Goal: Obtain resource: Obtain resource

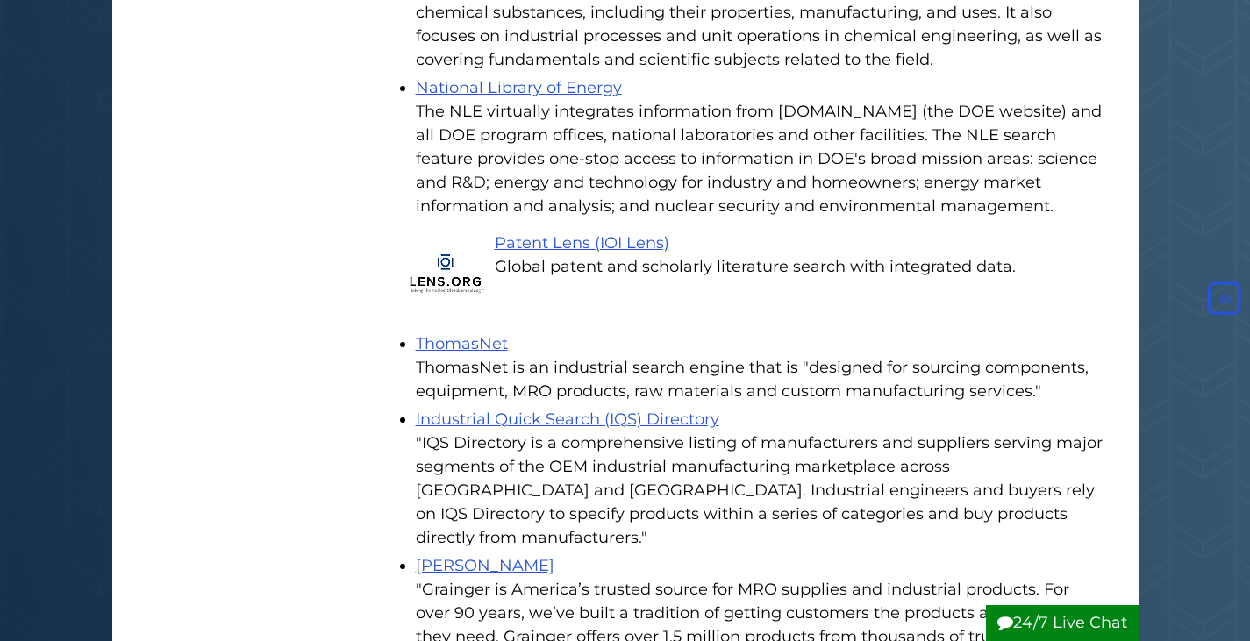
scroll to position [2018, 0]
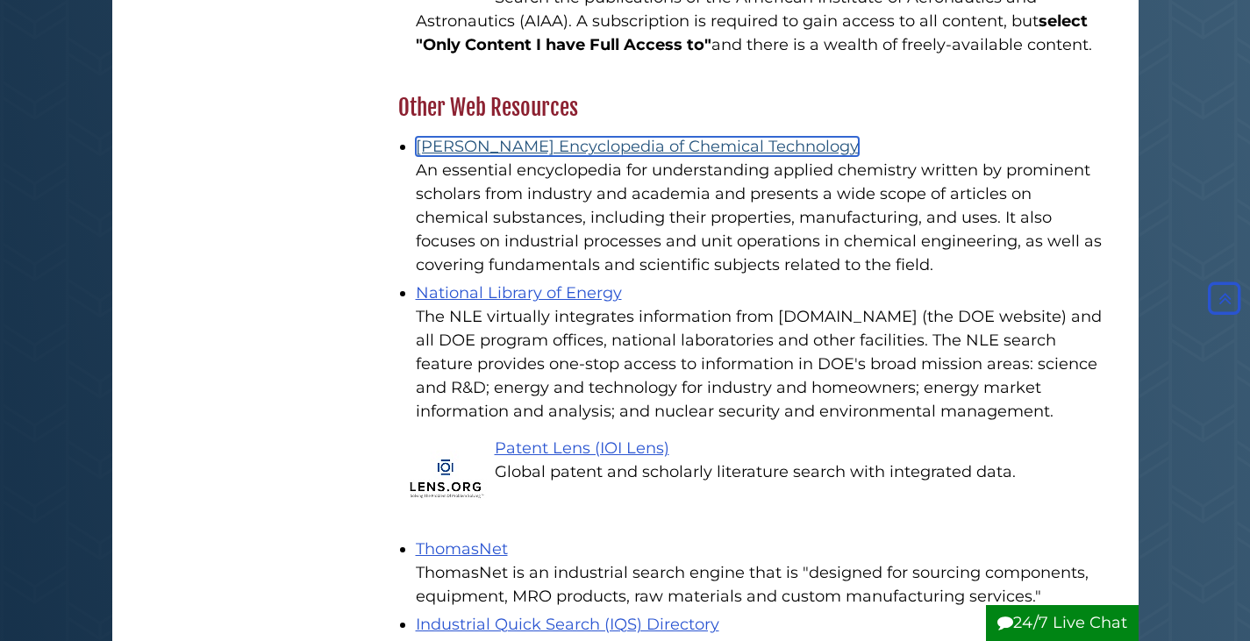
click at [611, 137] on link "[PERSON_NAME] Encyclopedia of Chemical Technology" at bounding box center [637, 146] width 443 height 19
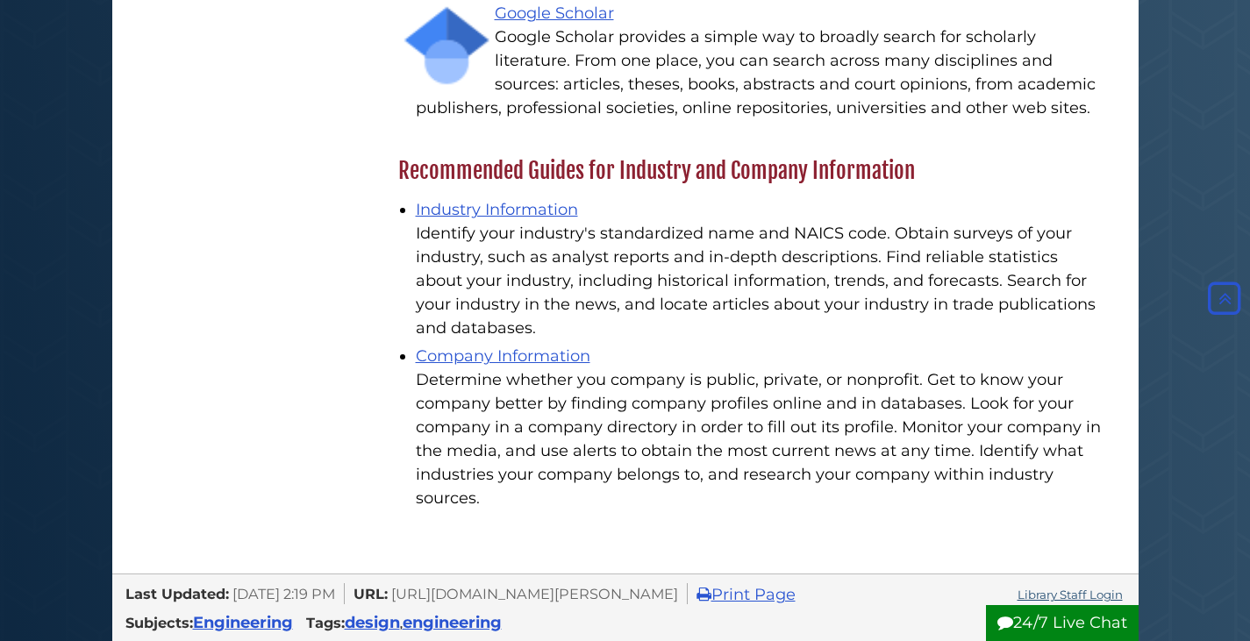
scroll to position [3312, 0]
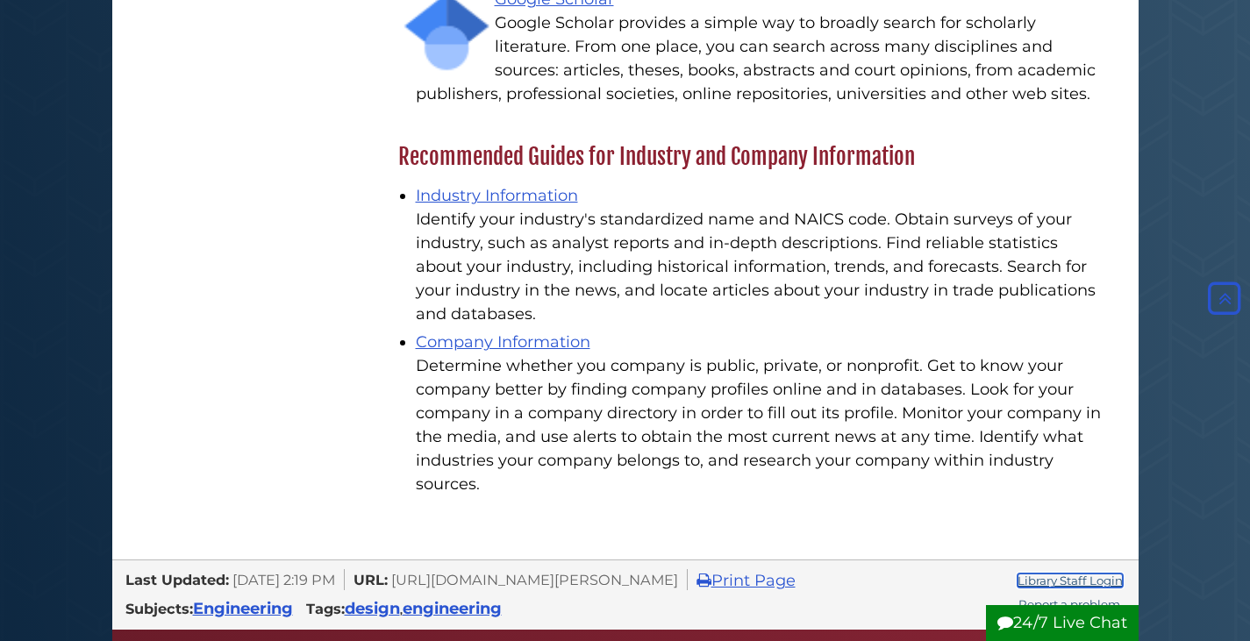
click at [1025, 574] on link "Library Staff Login" at bounding box center [1070, 581] width 105 height 14
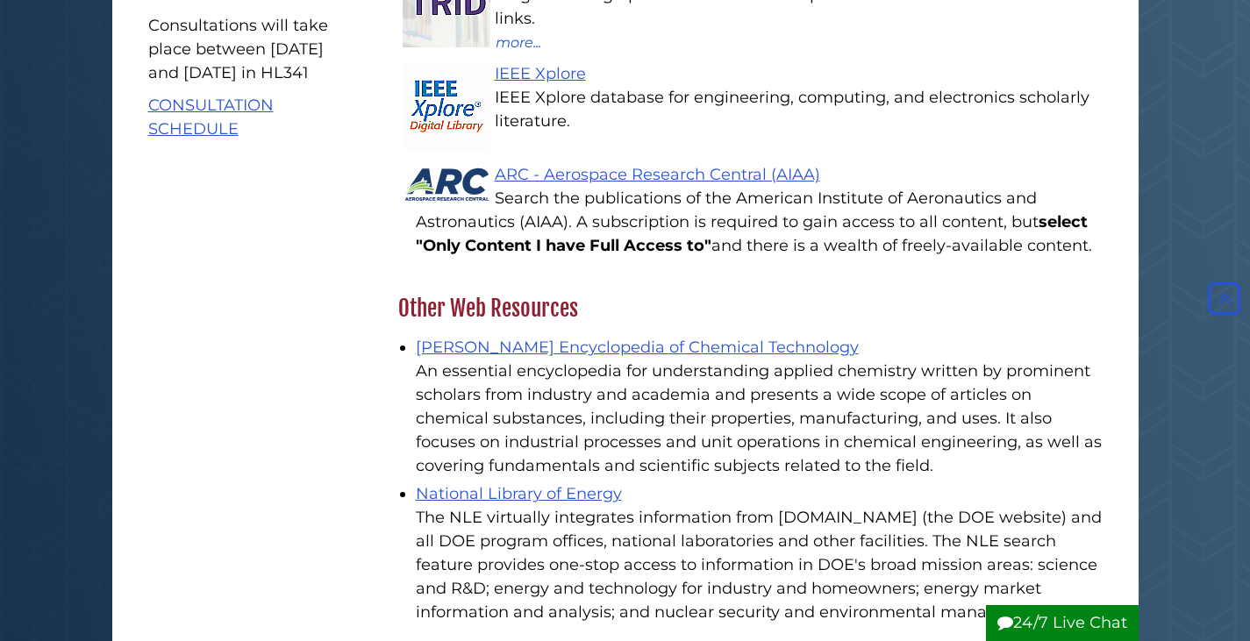
scroll to position [1801, 0]
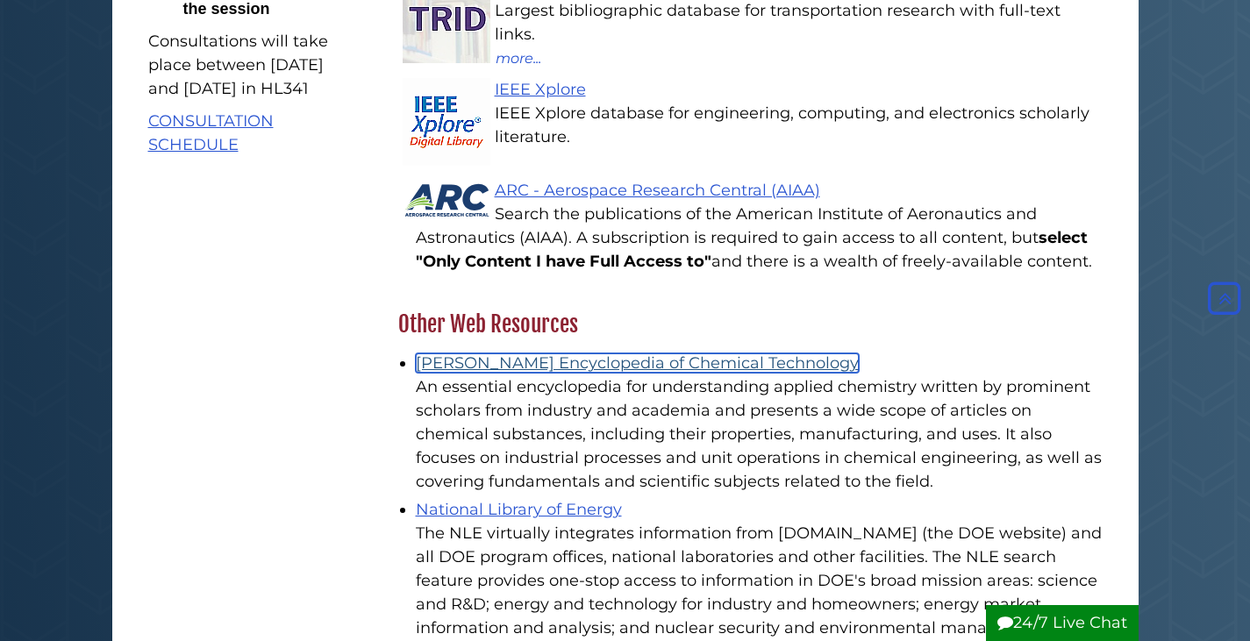
click at [500, 354] on link "[PERSON_NAME] Encyclopedia of Chemical Technology" at bounding box center [637, 363] width 443 height 19
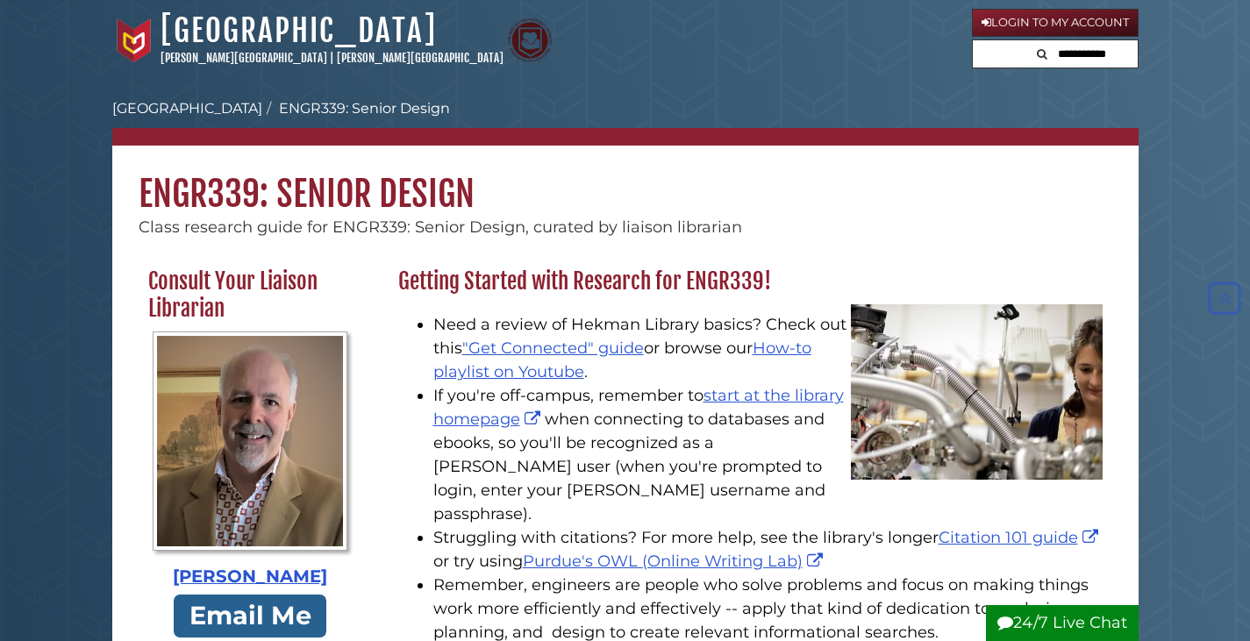
scroll to position [1801, 0]
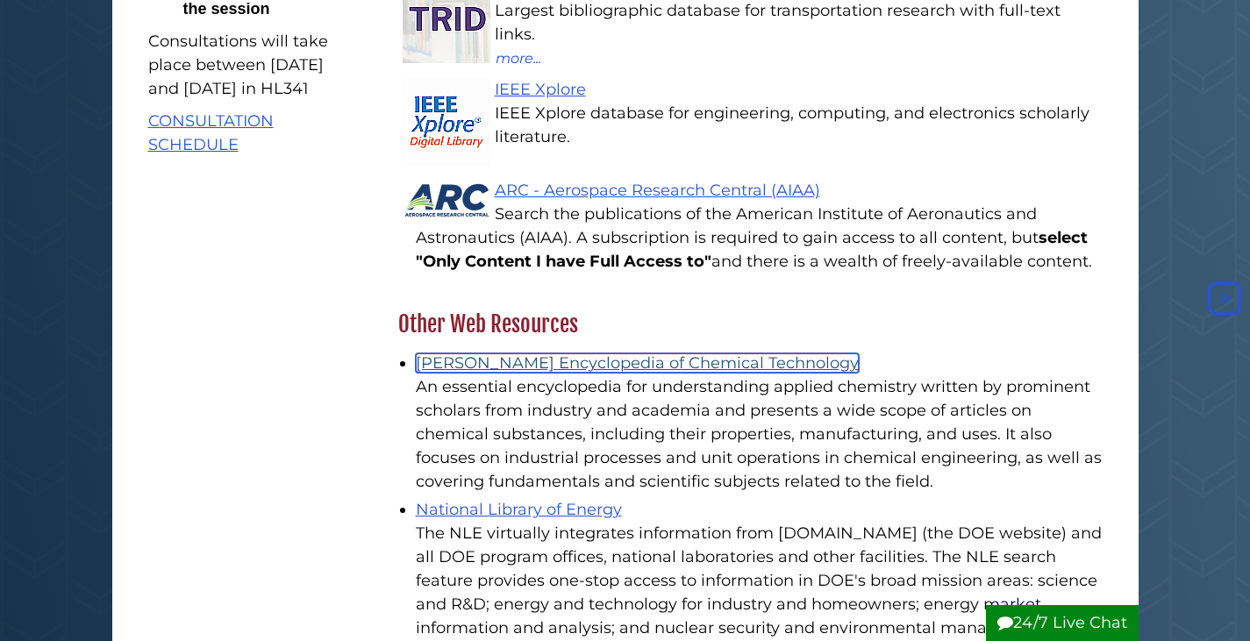
click at [475, 354] on link "[PERSON_NAME] Encyclopedia of Chemical Technology" at bounding box center [637, 363] width 443 height 19
